Goal: Task Accomplishment & Management: Complete application form

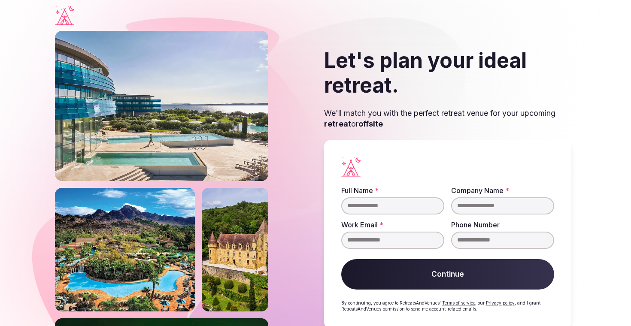
click at [393, 208] on input "Full Name *" at bounding box center [392, 205] width 103 height 17
type input "**********"
click at [479, 207] on input "Company Name *" at bounding box center [502, 205] width 103 height 17
type input "**********"
click at [368, 241] on input "Work Email *" at bounding box center [392, 240] width 103 height 17
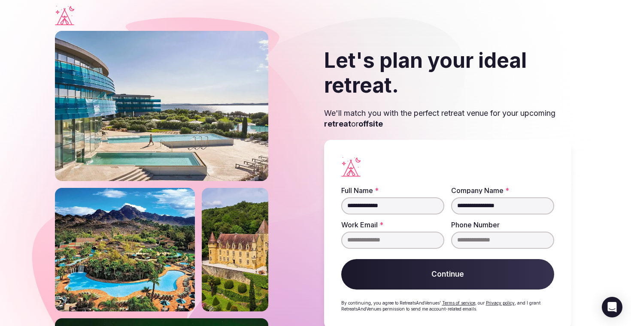
type input "**********"
click at [434, 272] on button "Continue" at bounding box center [447, 274] width 213 height 31
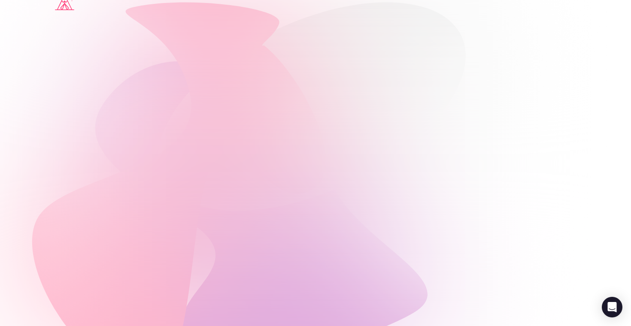
scroll to position [18, 0]
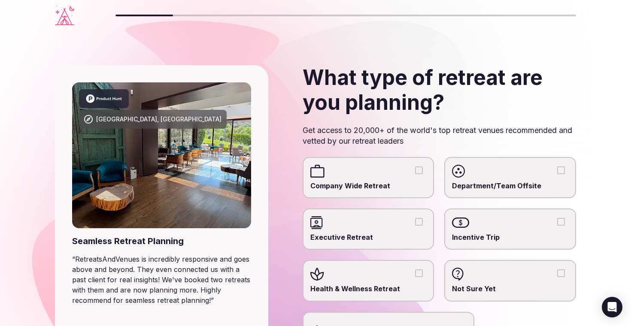
click at [421, 168] on button "Company Wide Retreat" at bounding box center [419, 171] width 8 height 8
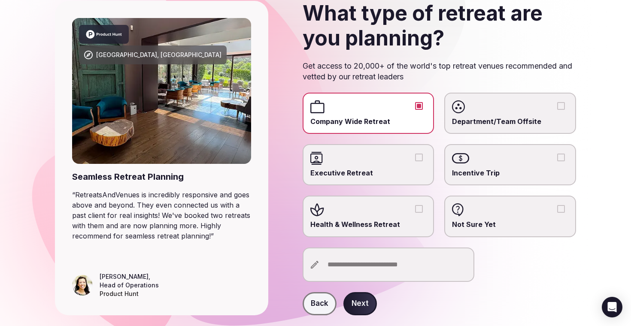
scroll to position [67, 0]
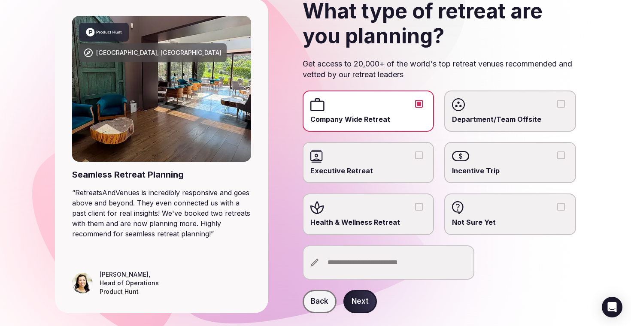
click at [359, 306] on button "Next" at bounding box center [359, 301] width 33 height 23
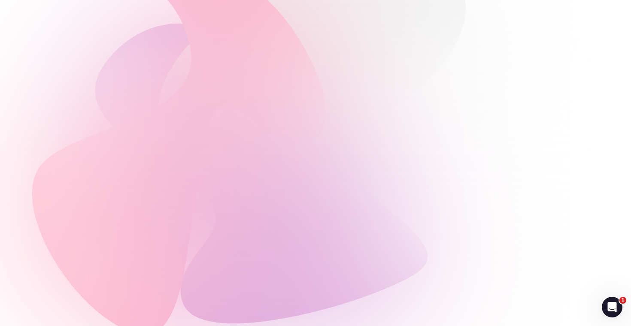
scroll to position [0, 0]
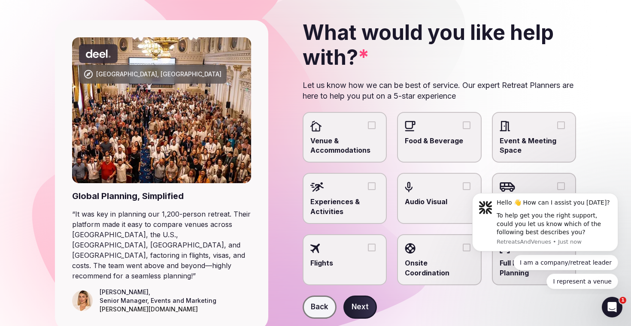
scroll to position [46, 0]
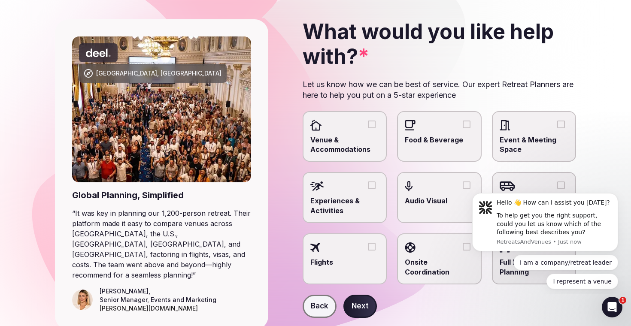
click at [370, 128] on button "Venue & Accommodations" at bounding box center [372, 125] width 8 height 8
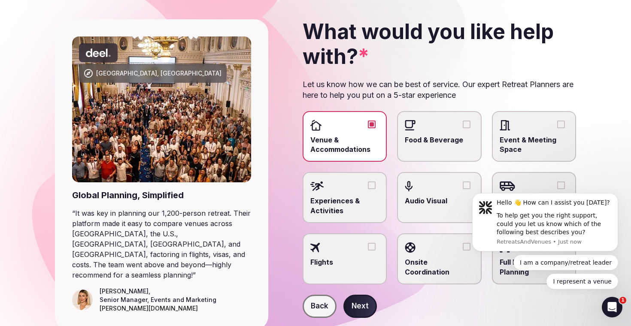
click at [448, 131] on div at bounding box center [439, 125] width 69 height 13
click at [463, 128] on button "Food & Beverage" at bounding box center [467, 125] width 8 height 8
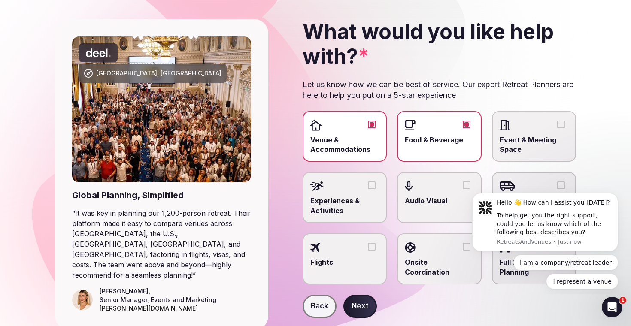
click at [545, 124] on div at bounding box center [534, 125] width 69 height 13
click at [557, 124] on button "Event & Meeting Space" at bounding box center [561, 125] width 8 height 8
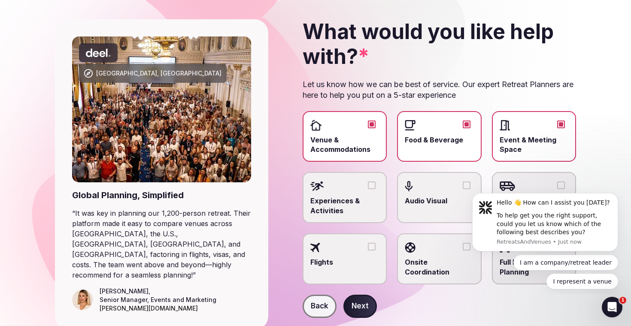
scroll to position [74, 0]
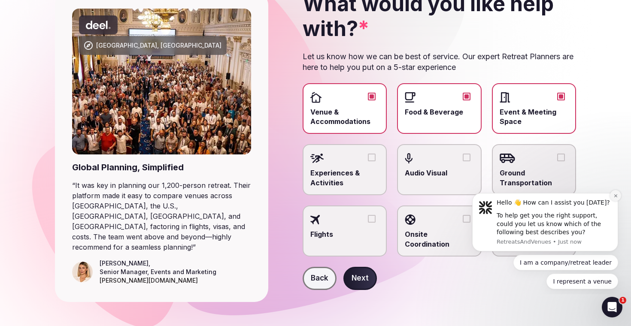
click at [615, 195] on icon "Dismiss notification" at bounding box center [615, 196] width 5 height 5
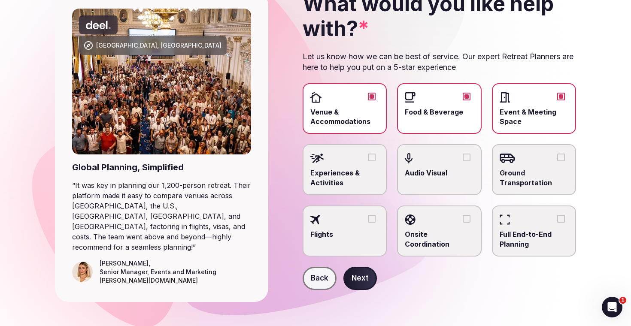
click at [362, 282] on button "Next" at bounding box center [359, 278] width 33 height 23
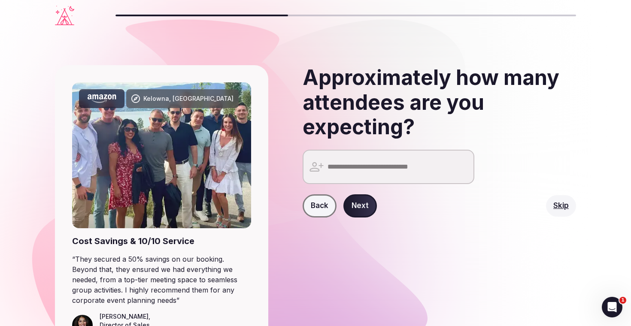
click at [407, 163] on input "number" at bounding box center [389, 167] width 172 height 34
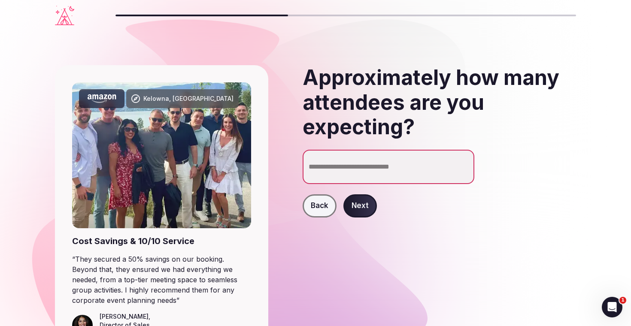
type input "**"
click at [363, 200] on button "Next" at bounding box center [359, 205] width 33 height 23
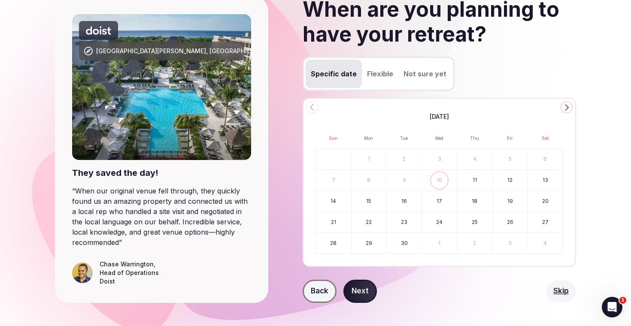
scroll to position [70, 0]
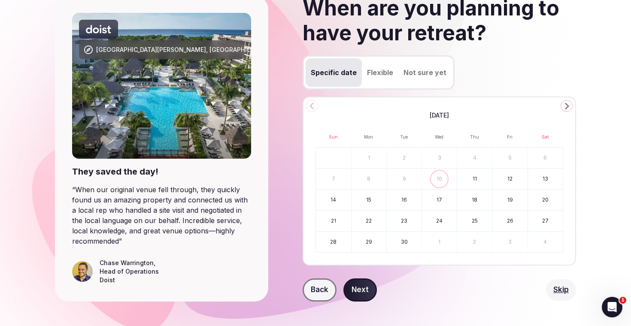
click at [567, 106] on icon "Go to the Next Month" at bounding box center [567, 106] width 10 height 10
click at [567, 106] on polygon "Go to the Next Month" at bounding box center [567, 106] width 4 height 7
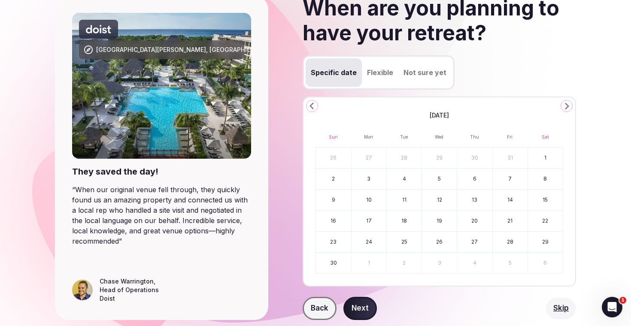
click at [567, 106] on polygon "Go to the Next Month" at bounding box center [567, 106] width 4 height 7
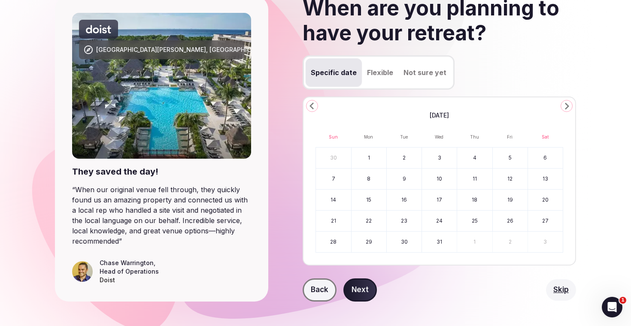
click at [567, 106] on polygon "Go to the Next Month" at bounding box center [567, 106] width 4 height 7
click at [568, 107] on polygon "Go to the Next Month" at bounding box center [567, 106] width 4 height 7
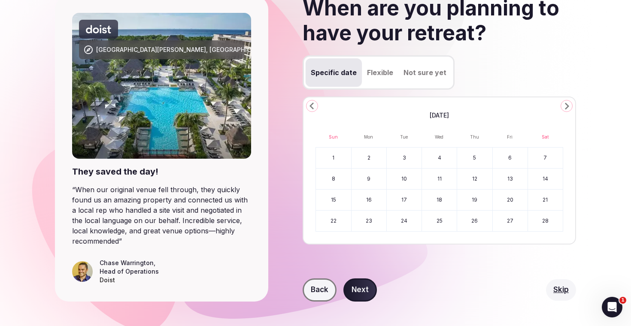
click at [568, 107] on polygon "Go to the Next Month" at bounding box center [567, 106] width 4 height 7
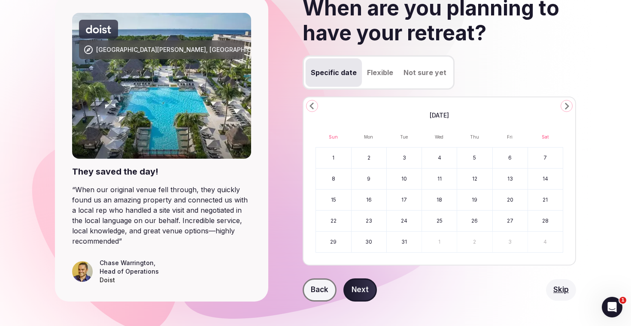
click at [568, 108] on polygon "Go to the Next Month" at bounding box center [567, 106] width 4 height 7
click at [568, 108] on icon "Go to the Next Month" at bounding box center [567, 106] width 10 height 10
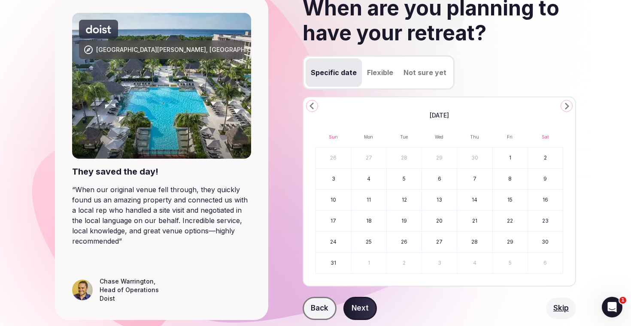
click at [333, 198] on button "10" at bounding box center [333, 200] width 35 height 21
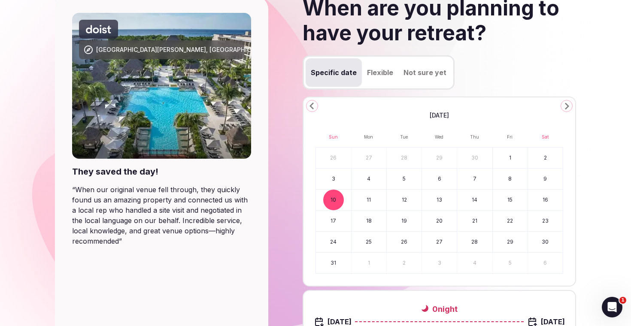
click at [503, 201] on button "15" at bounding box center [510, 200] width 35 height 21
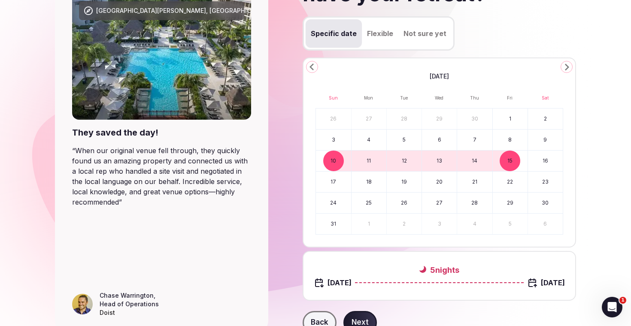
scroll to position [109, 0]
click at [368, 164] on button "11" at bounding box center [369, 160] width 35 height 21
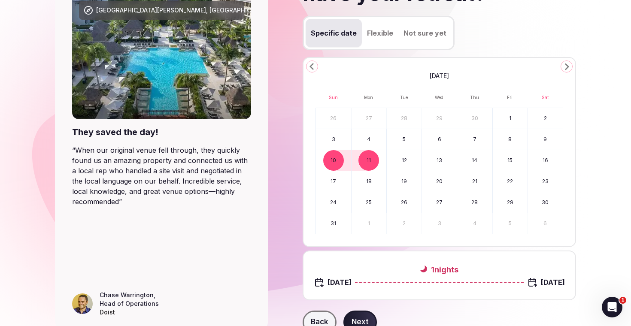
click at [375, 160] on button "11" at bounding box center [369, 160] width 35 height 21
click at [505, 157] on button "15" at bounding box center [510, 160] width 35 height 21
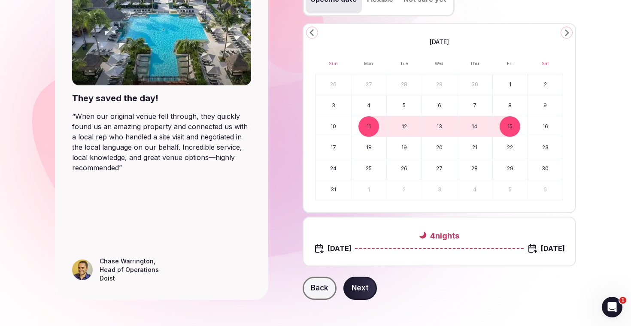
scroll to position [151, 0]
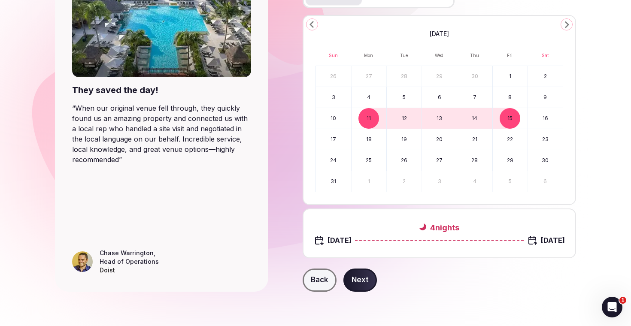
click at [361, 282] on button "Next" at bounding box center [359, 280] width 33 height 23
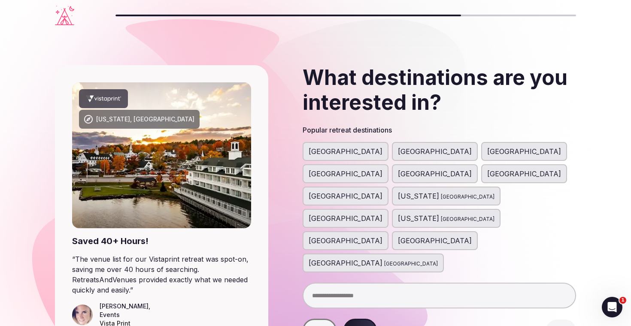
click at [389, 164] on div "[GEOGRAPHIC_DATA]" at bounding box center [346, 173] width 86 height 19
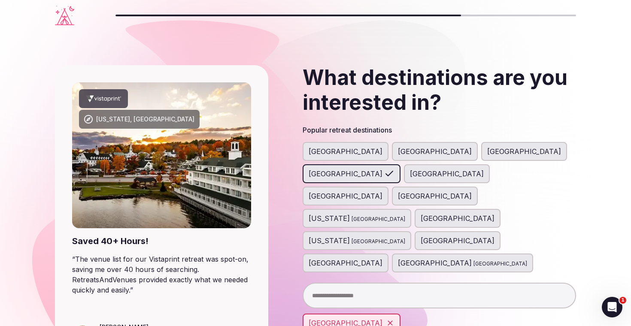
click at [484, 169] on span "[GEOGRAPHIC_DATA]" at bounding box center [447, 174] width 74 height 10
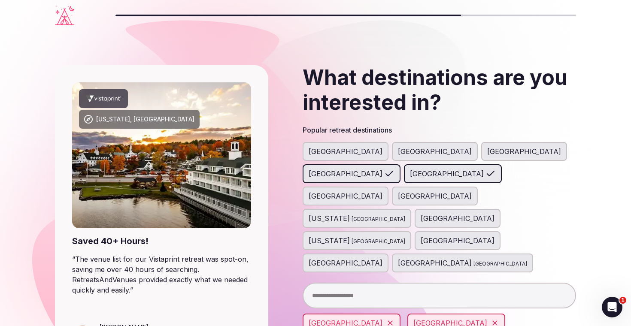
click at [382, 191] on span "[GEOGRAPHIC_DATA]" at bounding box center [346, 196] width 74 height 10
click at [421, 236] on span "[GEOGRAPHIC_DATA]" at bounding box center [458, 241] width 74 height 10
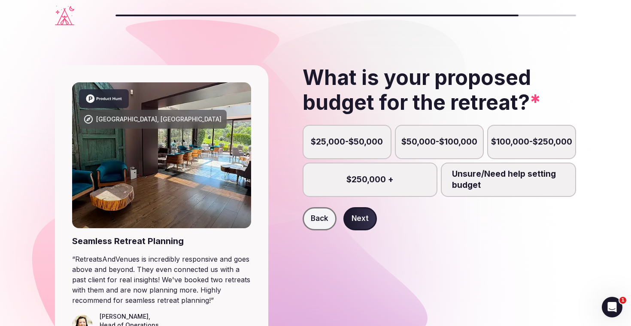
click at [360, 131] on label "$25,000-$50,000" at bounding box center [347, 142] width 89 height 34
click at [355, 143] on button "$25,000-$50,000" at bounding box center [351, 147] width 9 height 9
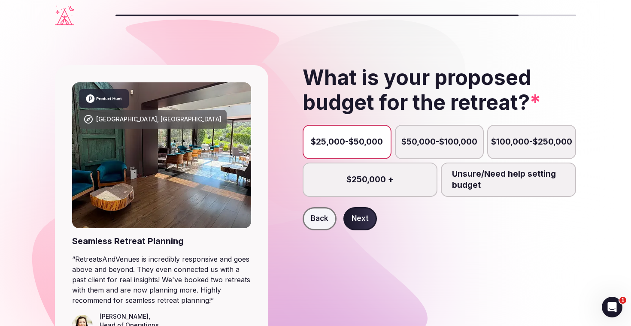
click at [362, 219] on button "Next" at bounding box center [359, 218] width 33 height 23
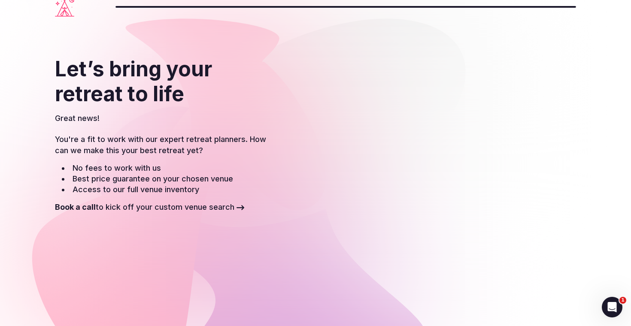
scroll to position [11, 0]
